Goal: Transaction & Acquisition: Purchase product/service

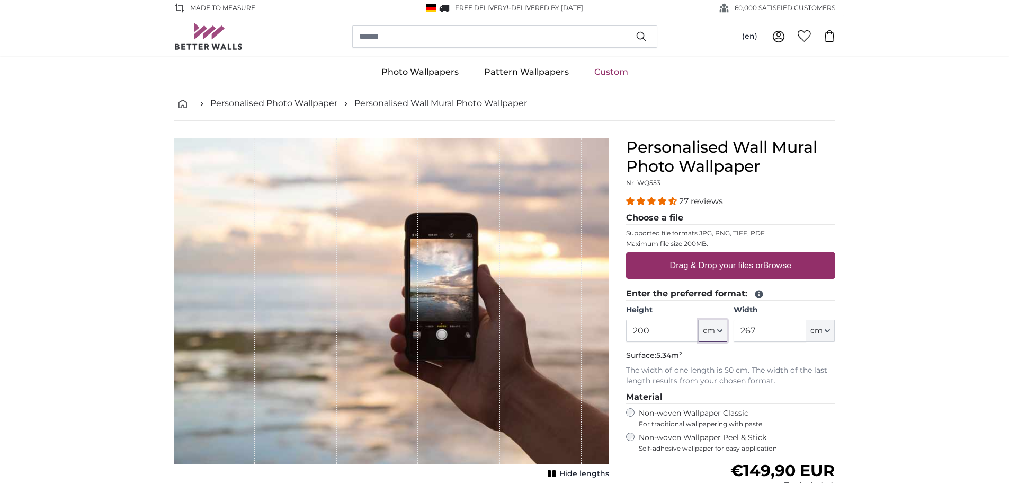
click at [717, 333] on button "cm" at bounding box center [713, 330] width 29 height 22
click at [707, 370] on link "Inches (inch)" at bounding box center [712, 377] width 93 height 19
type input "78.7"
type input "105.1"
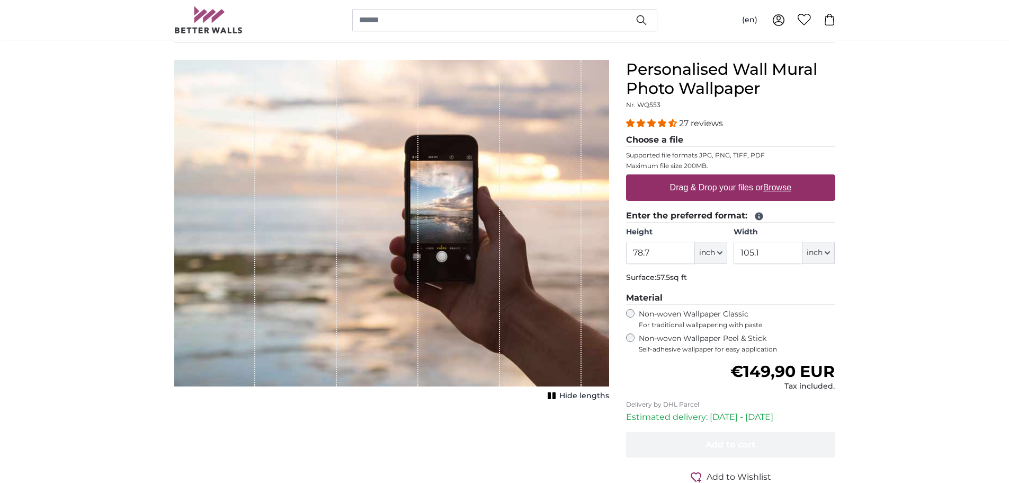
scroll to position [53, 0]
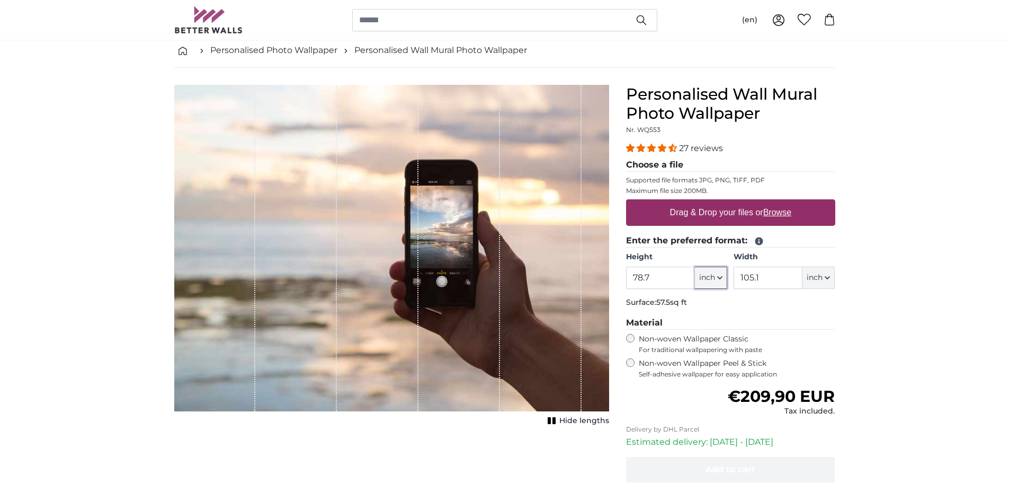
click at [717, 278] on icon "button" at bounding box center [719, 277] width 5 height 5
click at [711, 213] on label "Drag & Drop your files or Browse" at bounding box center [730, 212] width 130 height 21
click at [711, 202] on input "Drag & Drop your files or Browse" at bounding box center [730, 200] width 209 height 3
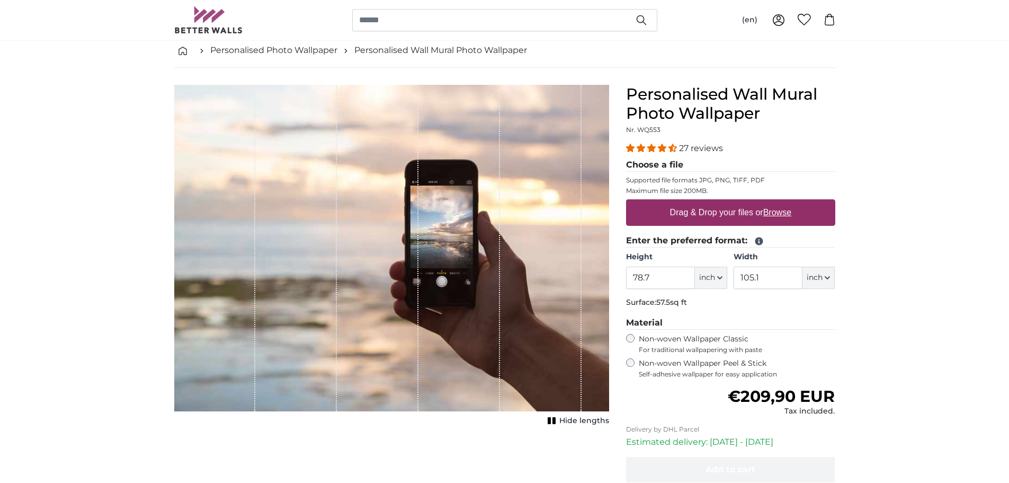
type input "**********"
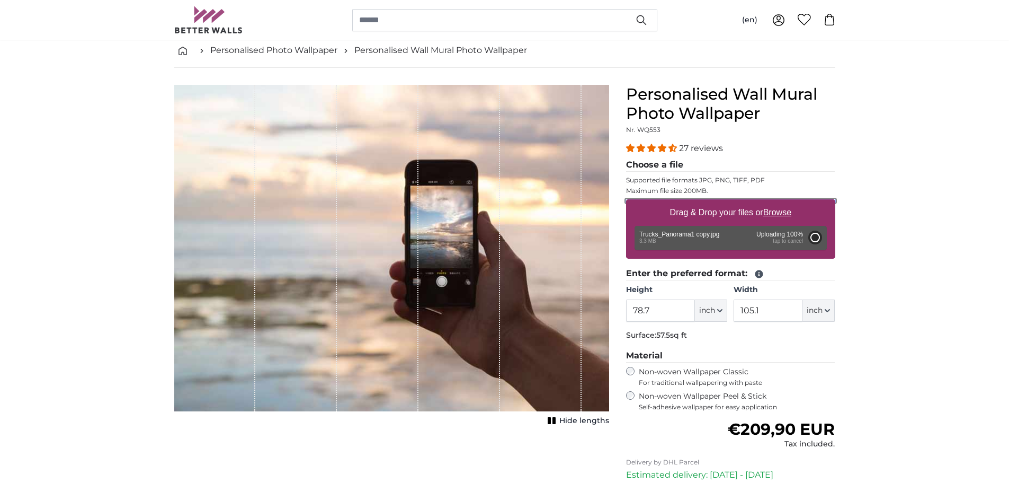
type input "29.1"
type input "201"
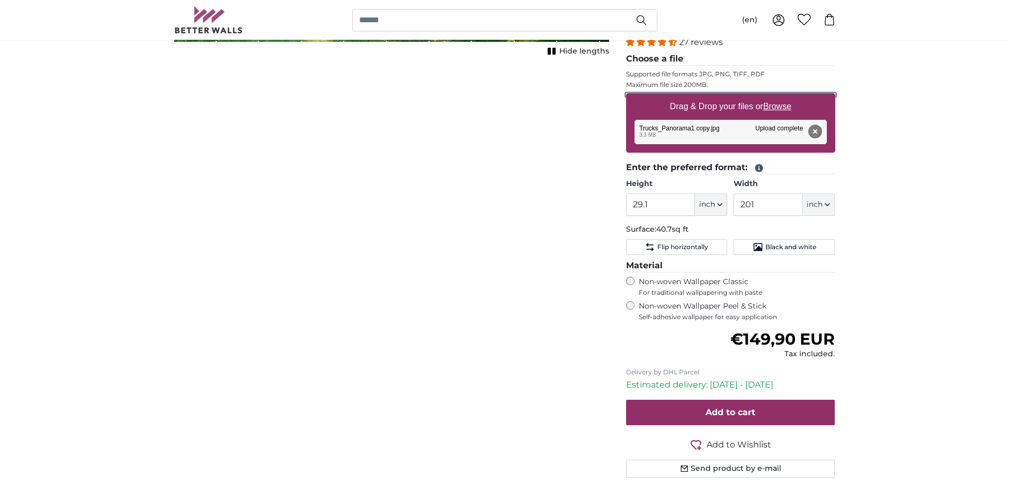
scroll to position [106, 0]
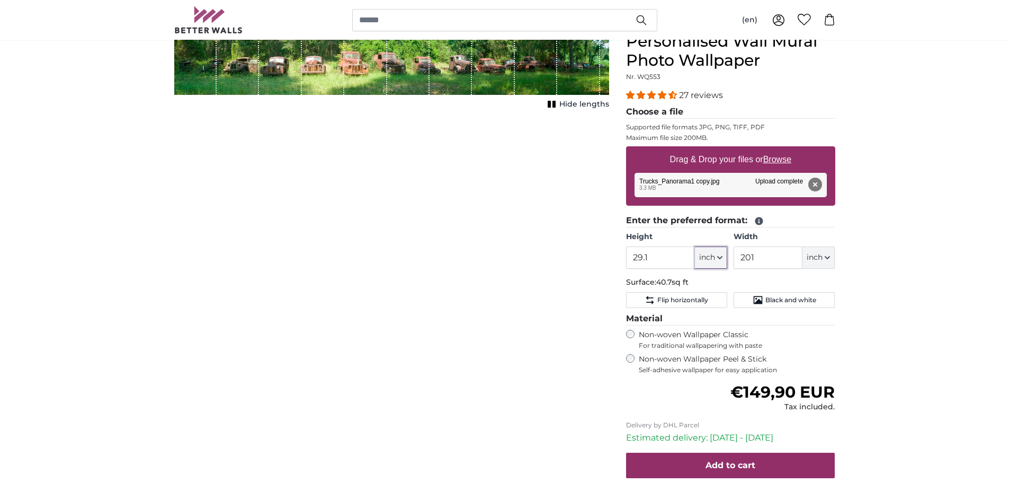
click at [720, 258] on icon "button" at bounding box center [720, 257] width 4 height 2
click at [666, 257] on input "29.1" at bounding box center [660, 257] width 69 height 22
drag, startPoint x: 666, startPoint y: 257, endPoint x: 611, endPoint y: 256, distance: 55.1
click at [611, 256] on product-detail "Cancel Crop image Hide lengths Personalised Wall Mural Photo Wallpaper Nr. WQ55…" at bounding box center [505, 285] width 678 height 541
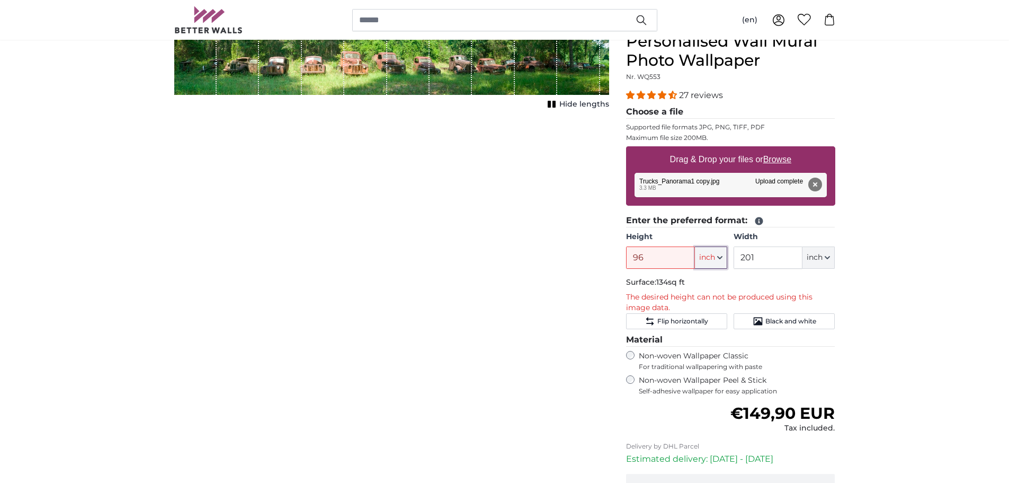
click at [718, 259] on icon "button" at bounding box center [719, 257] width 5 height 5
click at [672, 259] on input "96" at bounding box center [660, 257] width 69 height 22
drag, startPoint x: 672, startPoint y: 259, endPoint x: 588, endPoint y: 260, distance: 83.7
click at [594, 255] on product-detail "Cancel Crop image Hide lengths Personalised Wall Mural Photo Wallpaper Nr. WQ55…" at bounding box center [505, 296] width 678 height 562
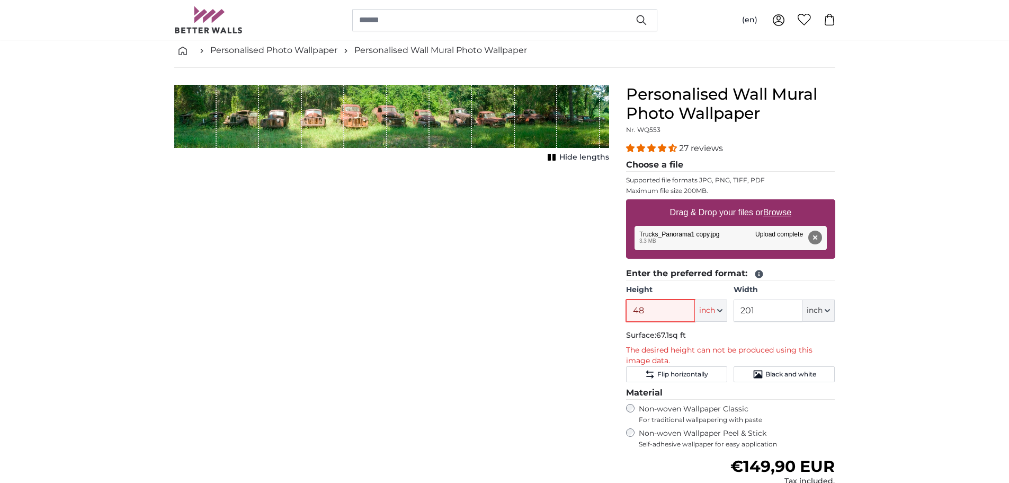
scroll to position [0, 0]
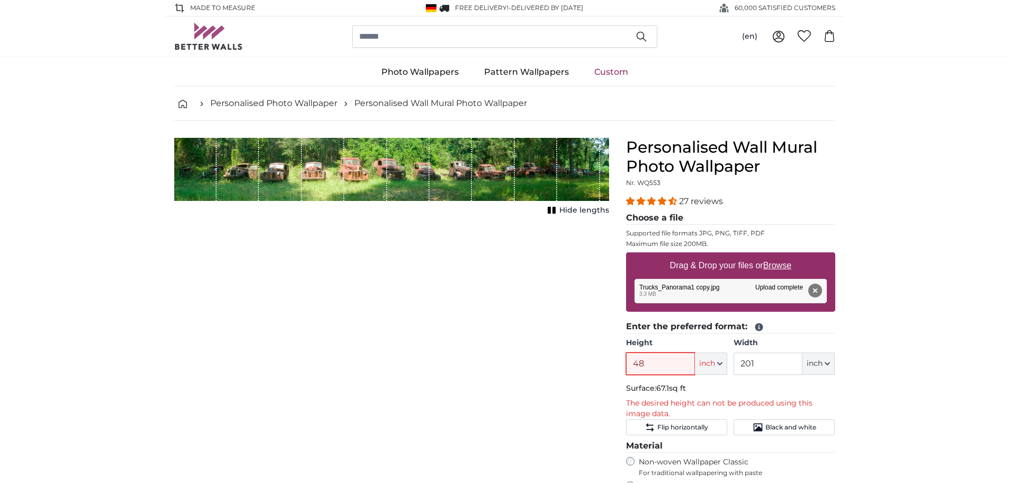
type input "48"
